Goal: Information Seeking & Learning: Learn about a topic

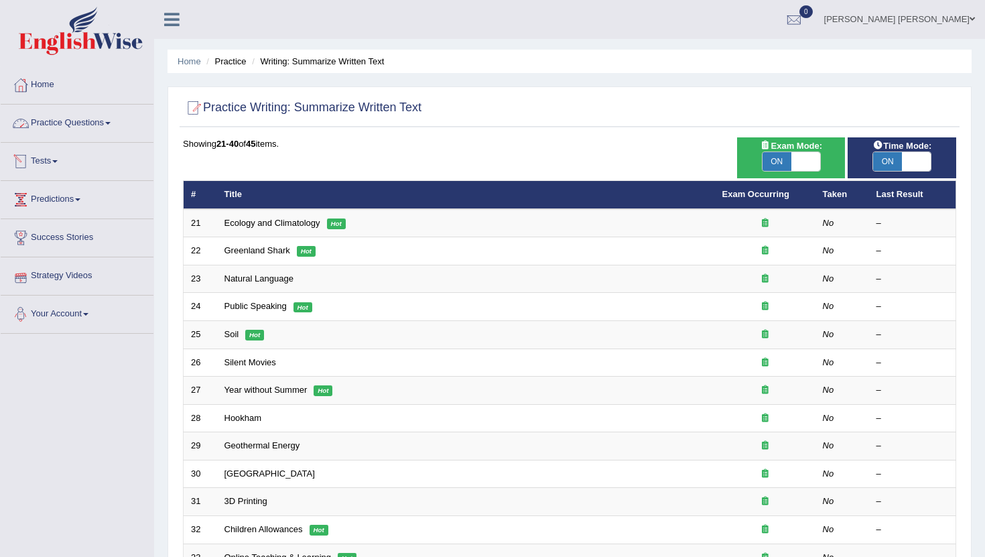
click at [109, 125] on link "Practice Questions" at bounding box center [77, 120] width 153 height 33
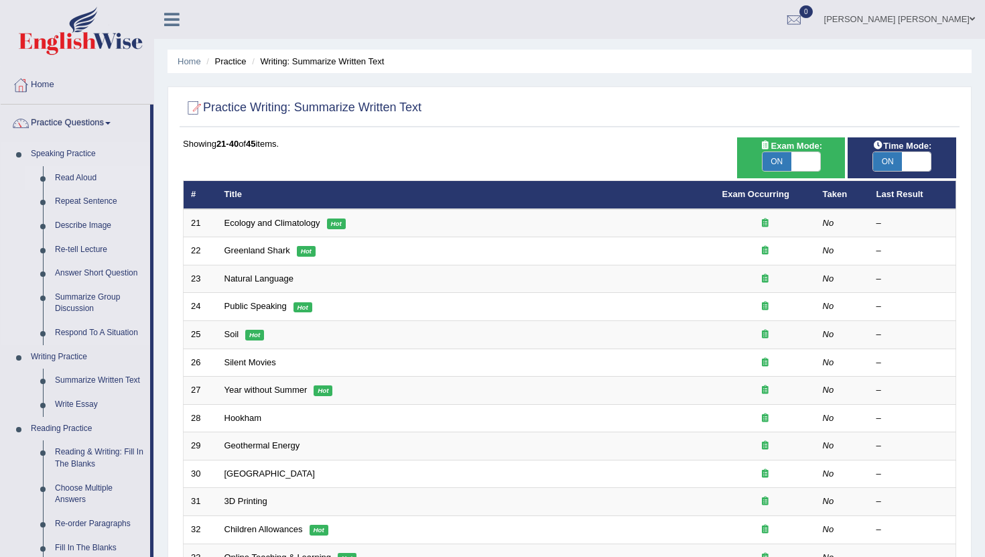
click at [80, 180] on link "Read Aloud" at bounding box center [99, 178] width 101 height 24
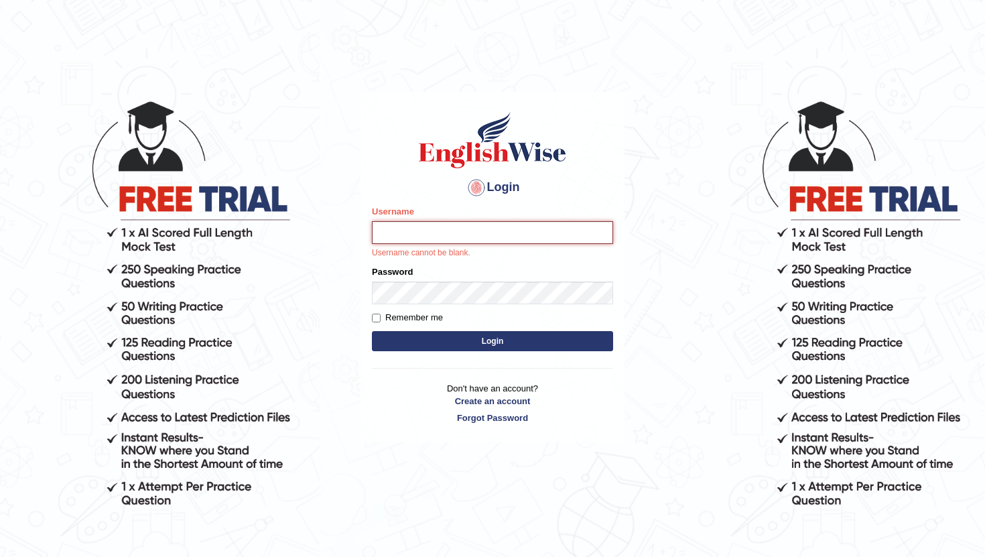
type input "RaulFelipe"
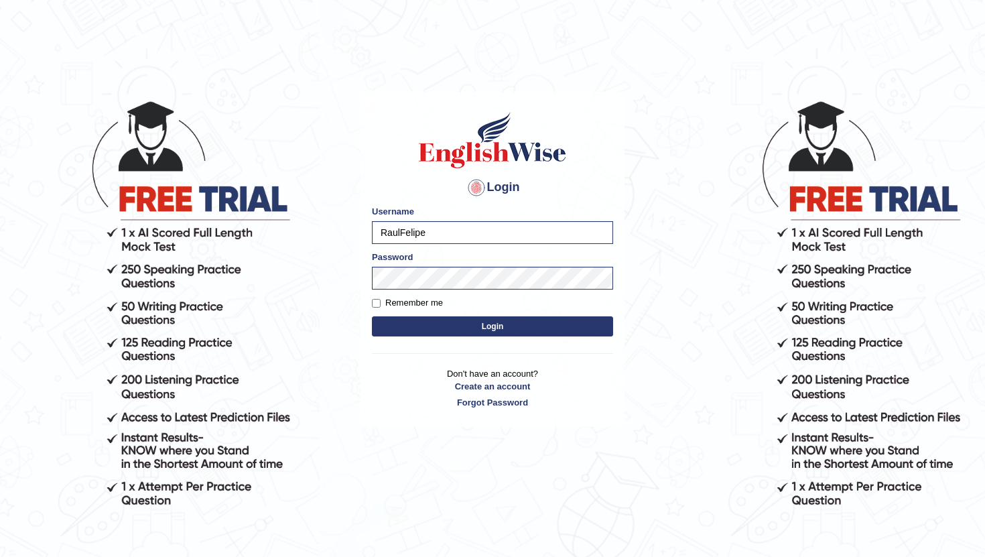
click at [475, 325] on button "Login" at bounding box center [492, 326] width 241 height 20
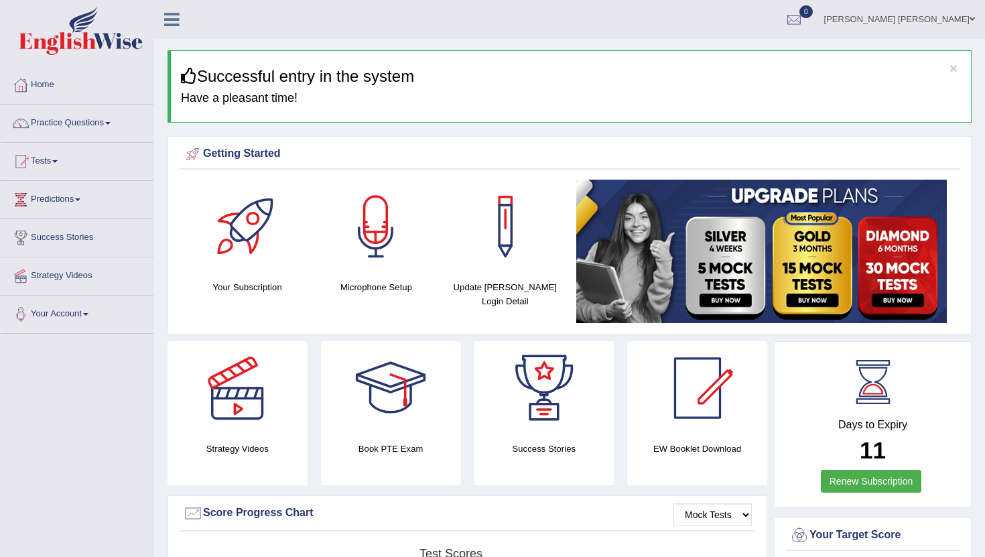
click at [95, 128] on link "Practice Questions" at bounding box center [77, 120] width 153 height 33
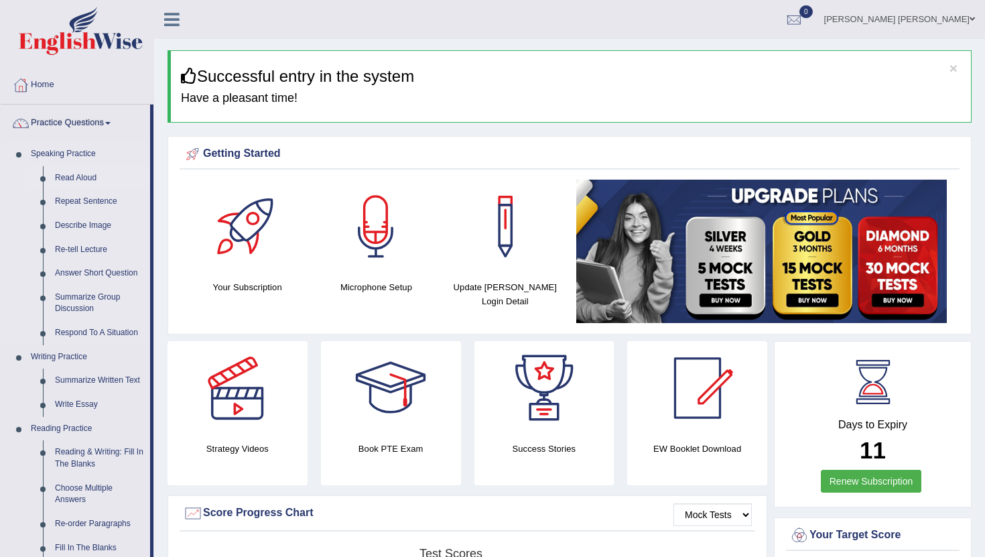
click at [74, 185] on link "Read Aloud" at bounding box center [99, 178] width 101 height 24
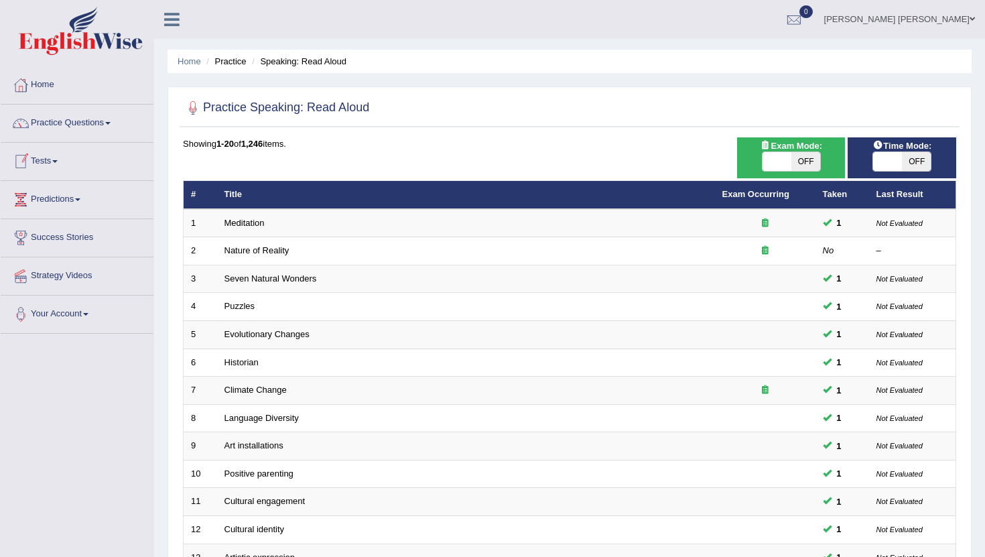
click at [60, 163] on link "Tests" at bounding box center [77, 159] width 153 height 33
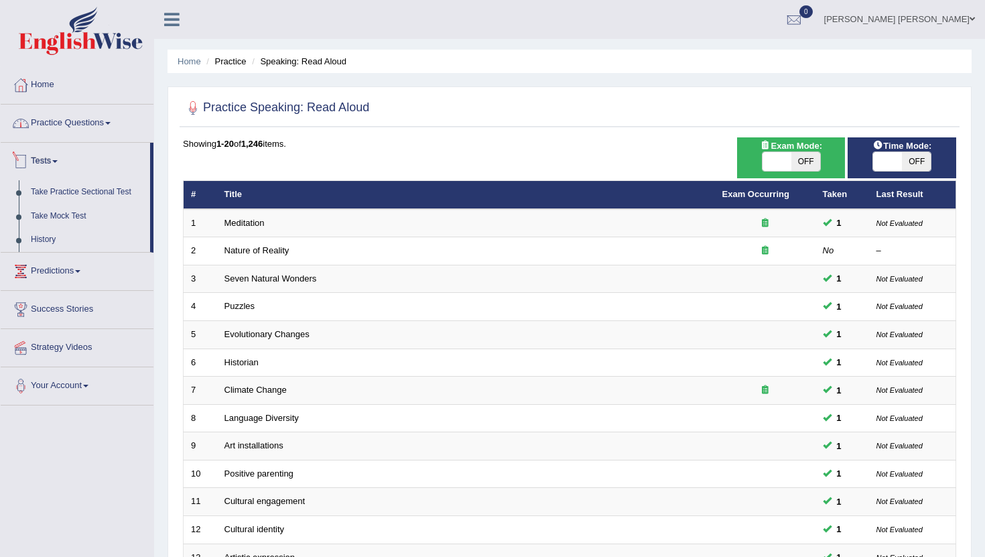
click at [112, 127] on link "Practice Questions" at bounding box center [77, 120] width 153 height 33
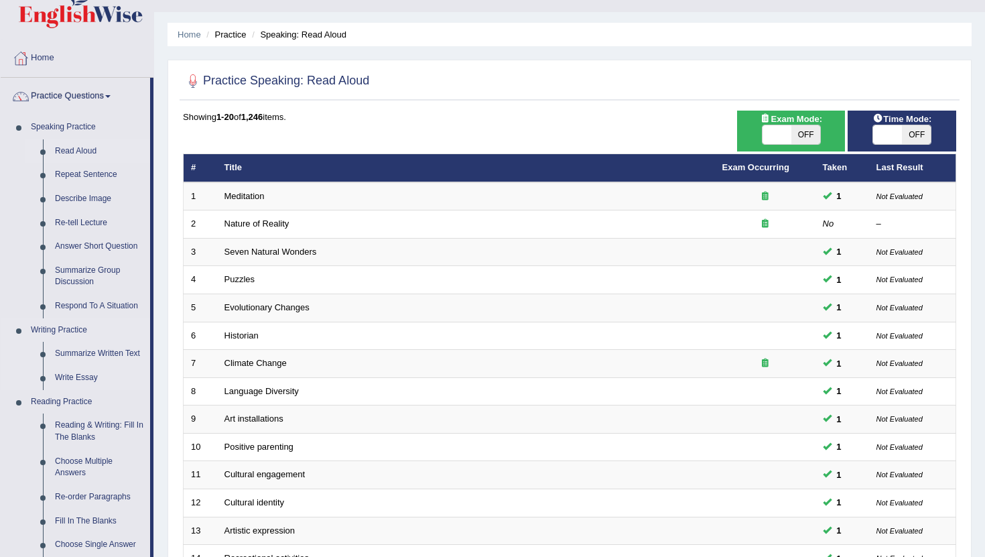
scroll to position [53, 0]
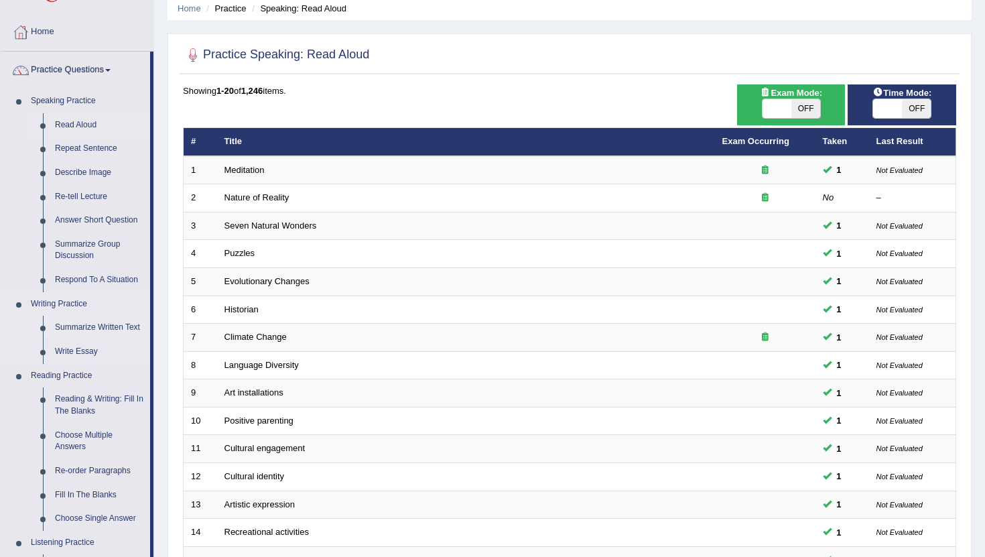
click at [108, 326] on link "Summarize Written Text" at bounding box center [99, 327] width 101 height 24
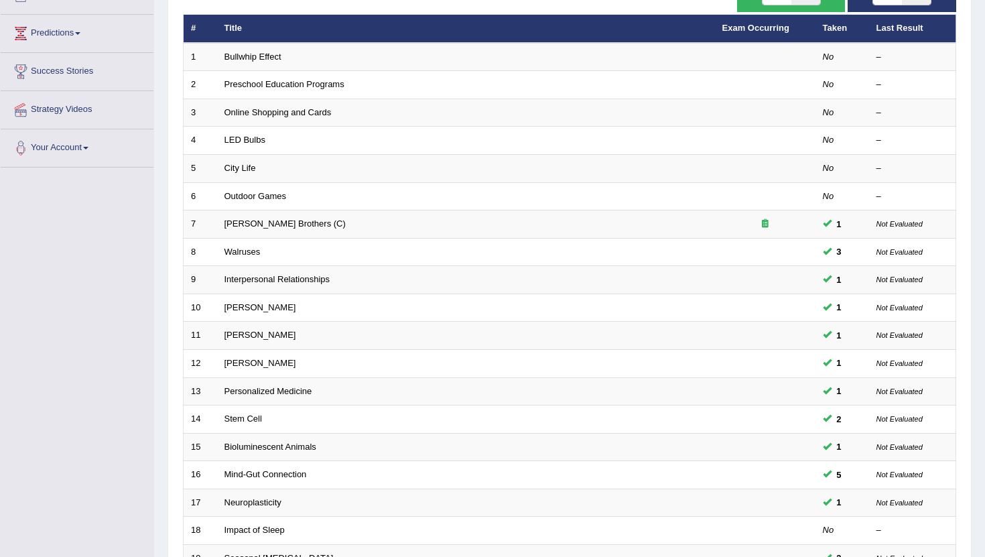
scroll to position [330, 0]
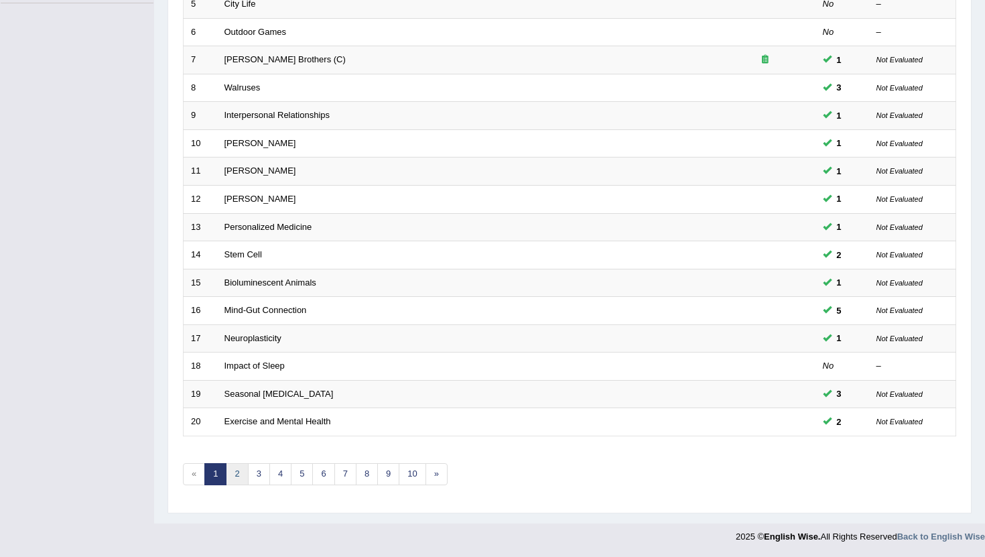
click at [241, 479] on link "2" at bounding box center [237, 474] width 22 height 22
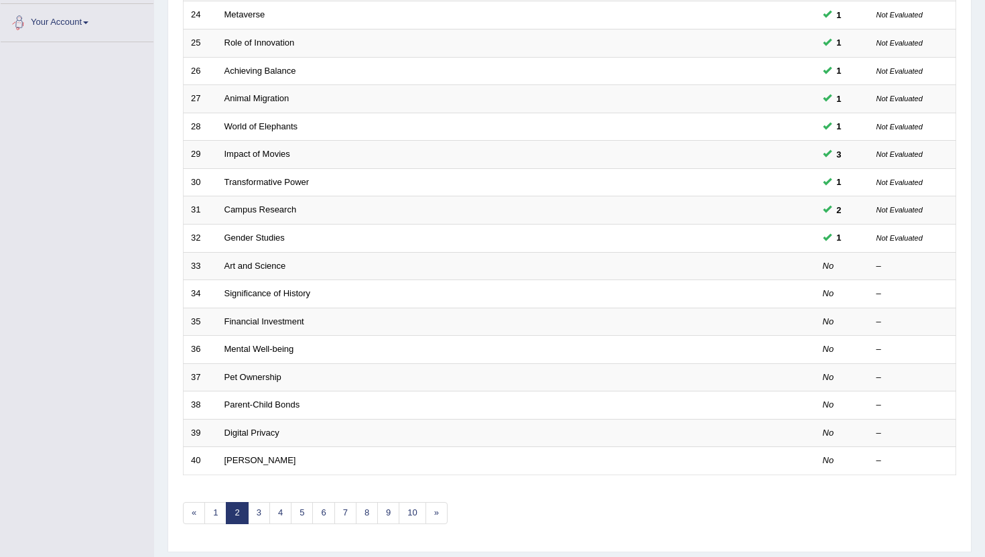
scroll to position [330, 0]
